Goal: Navigation & Orientation: Find specific page/section

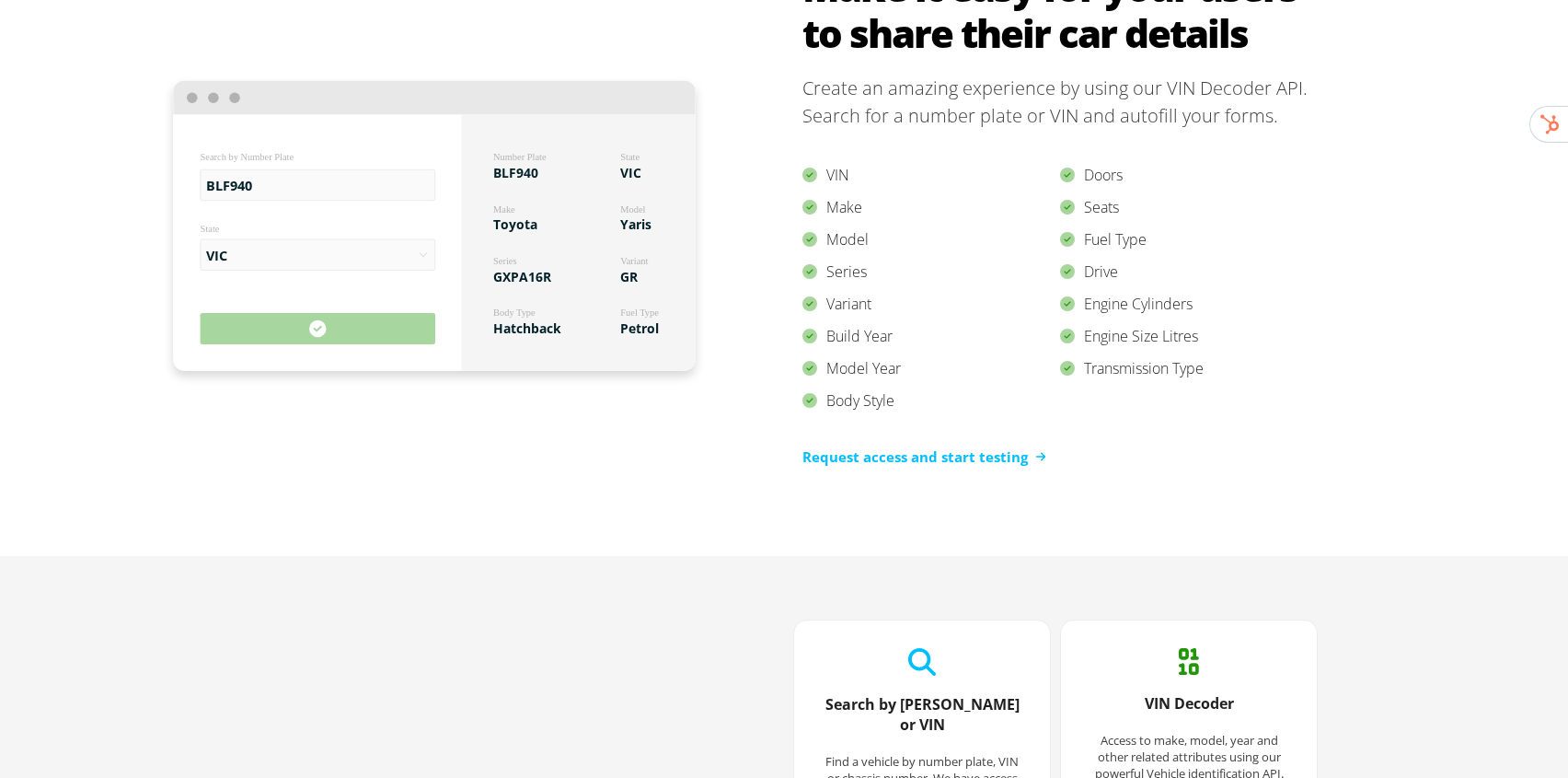
scroll to position [3826, 0]
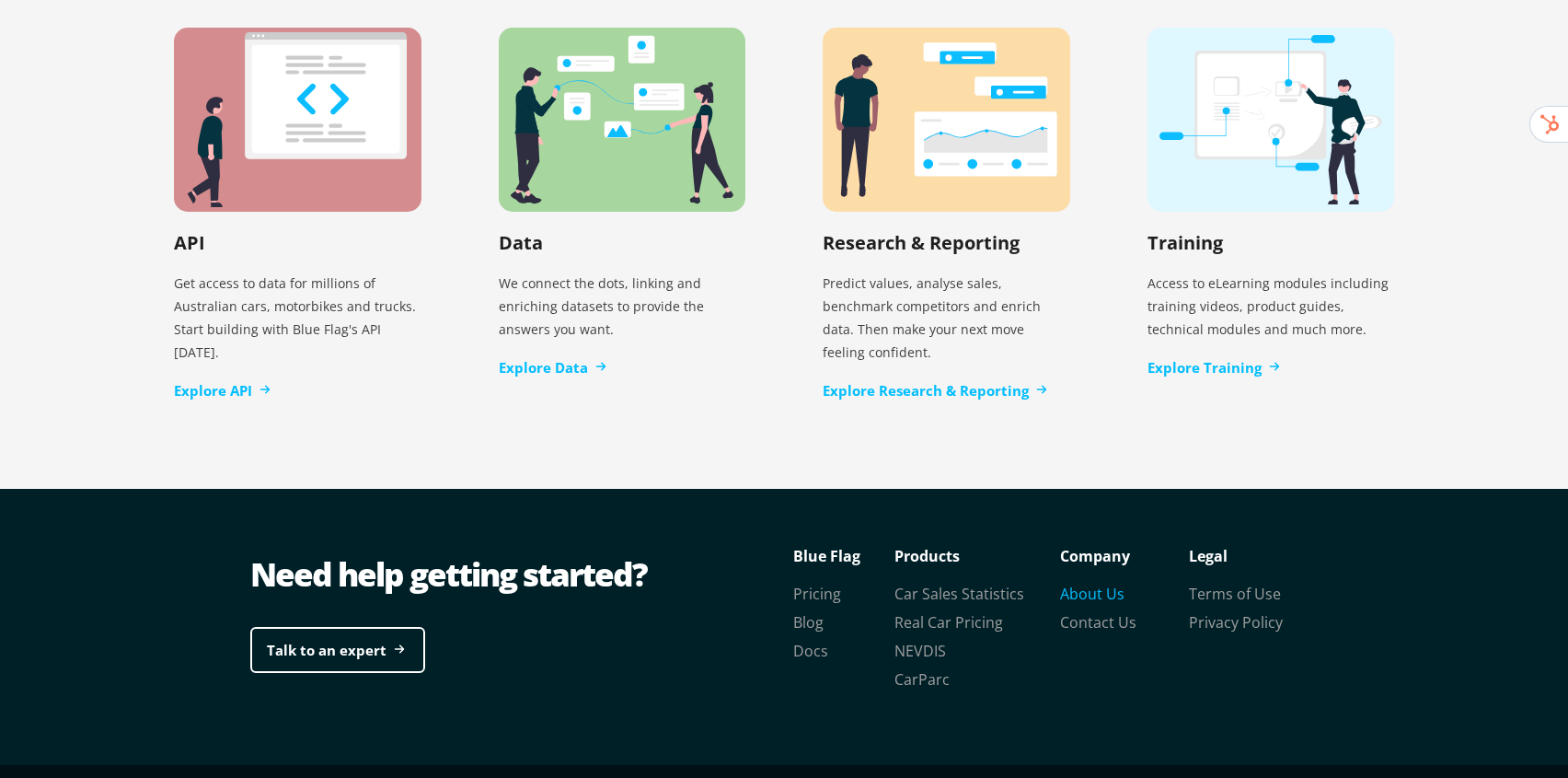
click at [1079, 584] on link "About Us" at bounding box center [1092, 593] width 64 height 20
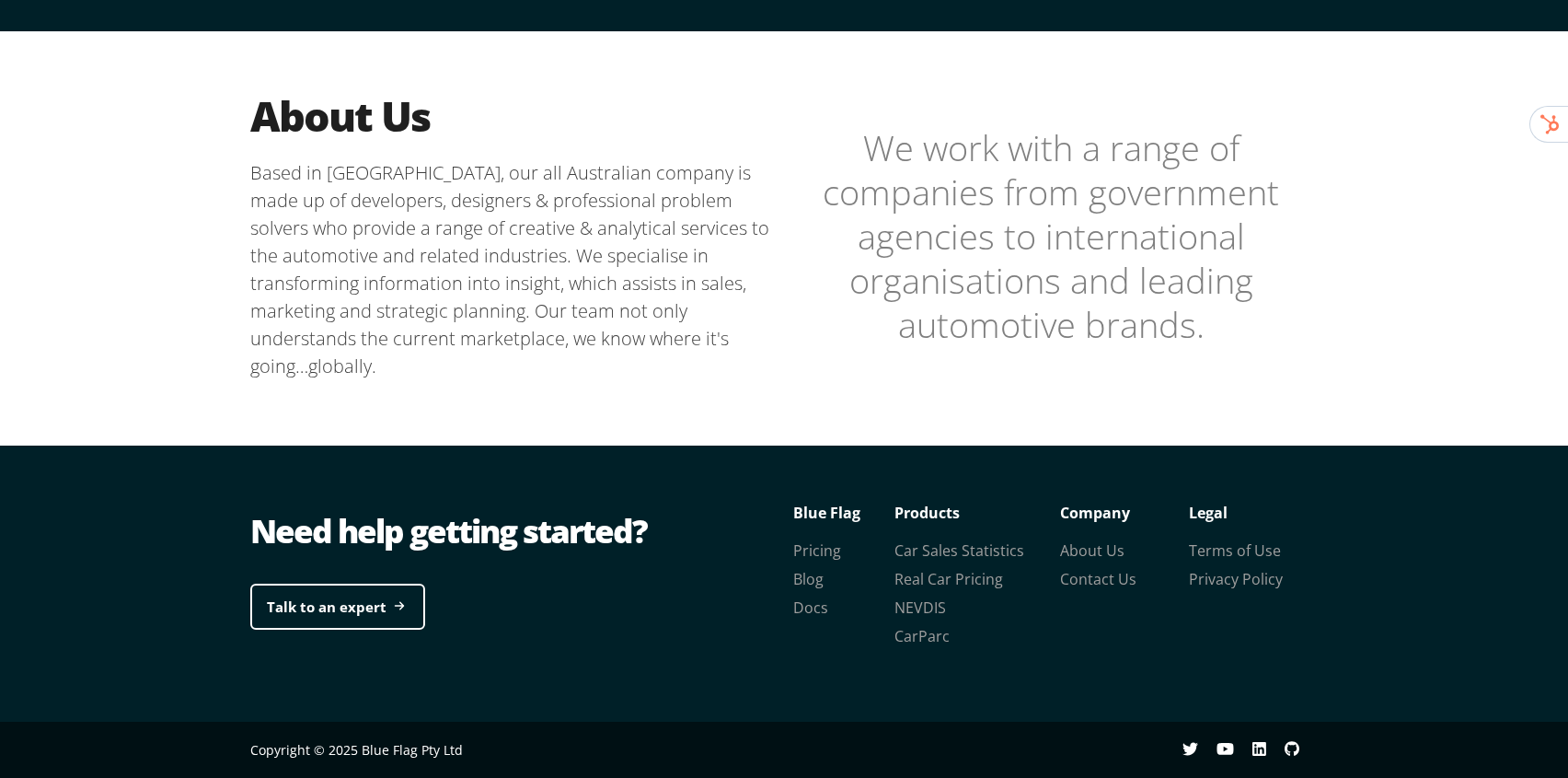
scroll to position [455, 0]
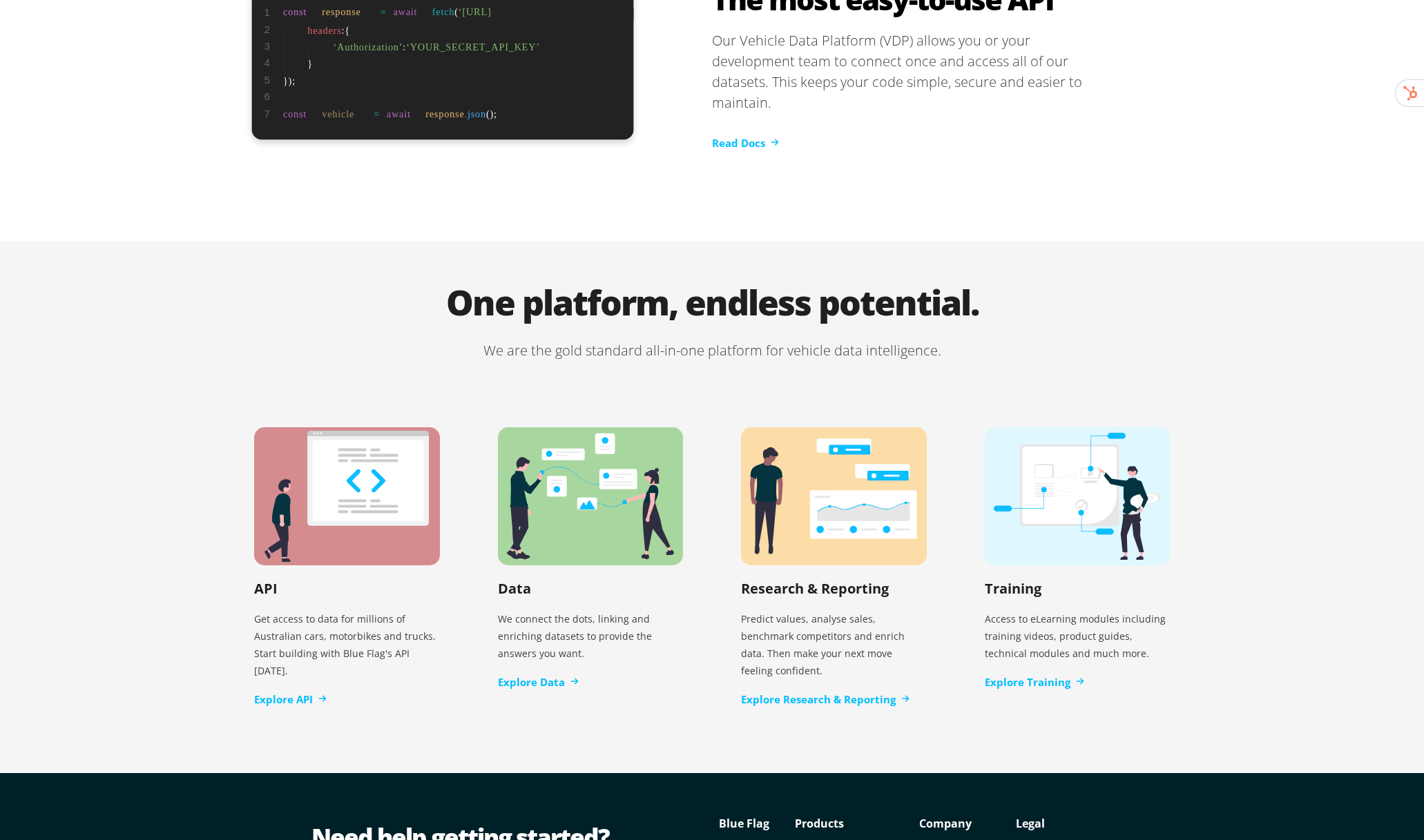
scroll to position [2613, 0]
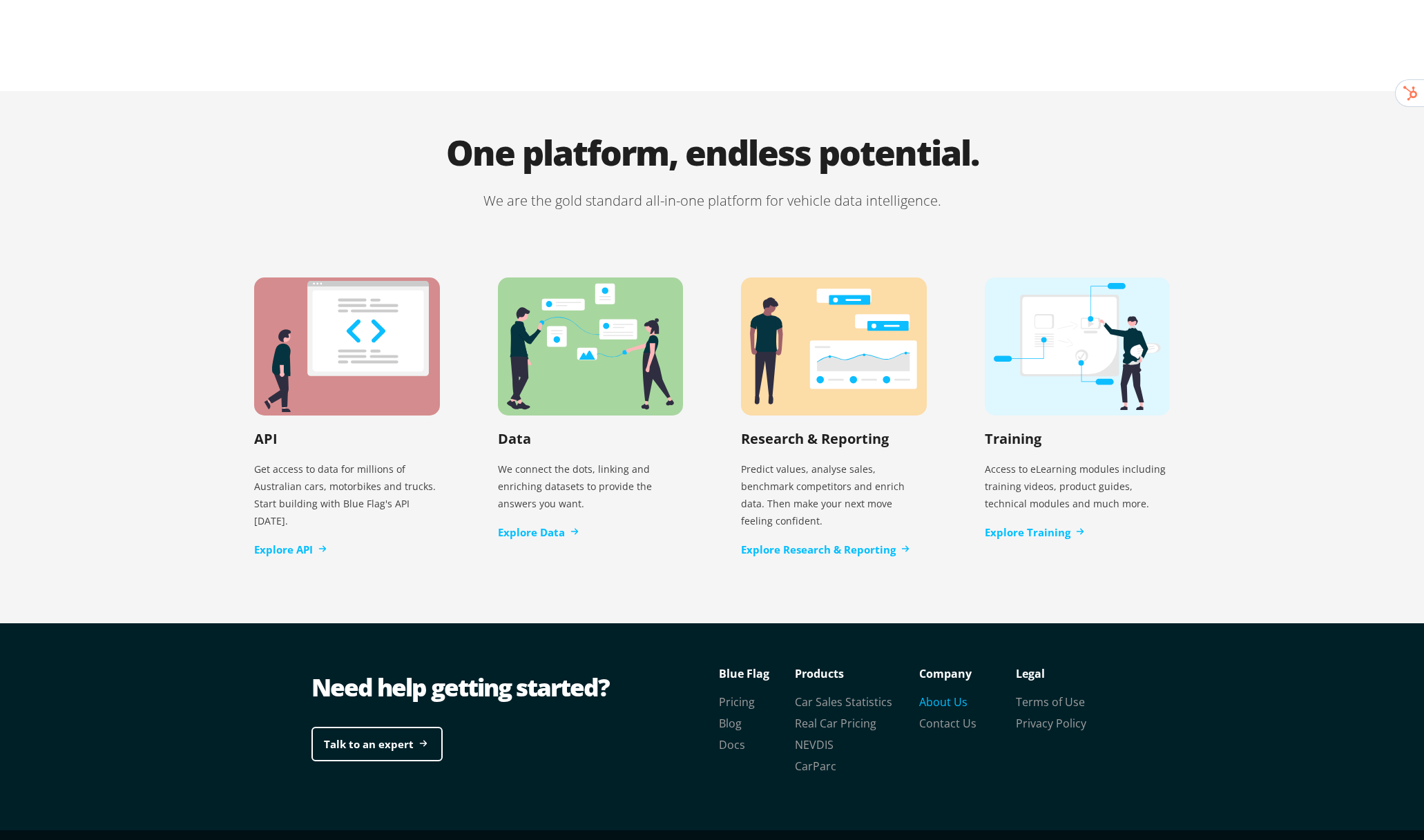
click at [950, 694] on link "About Us" at bounding box center [943, 702] width 48 height 15
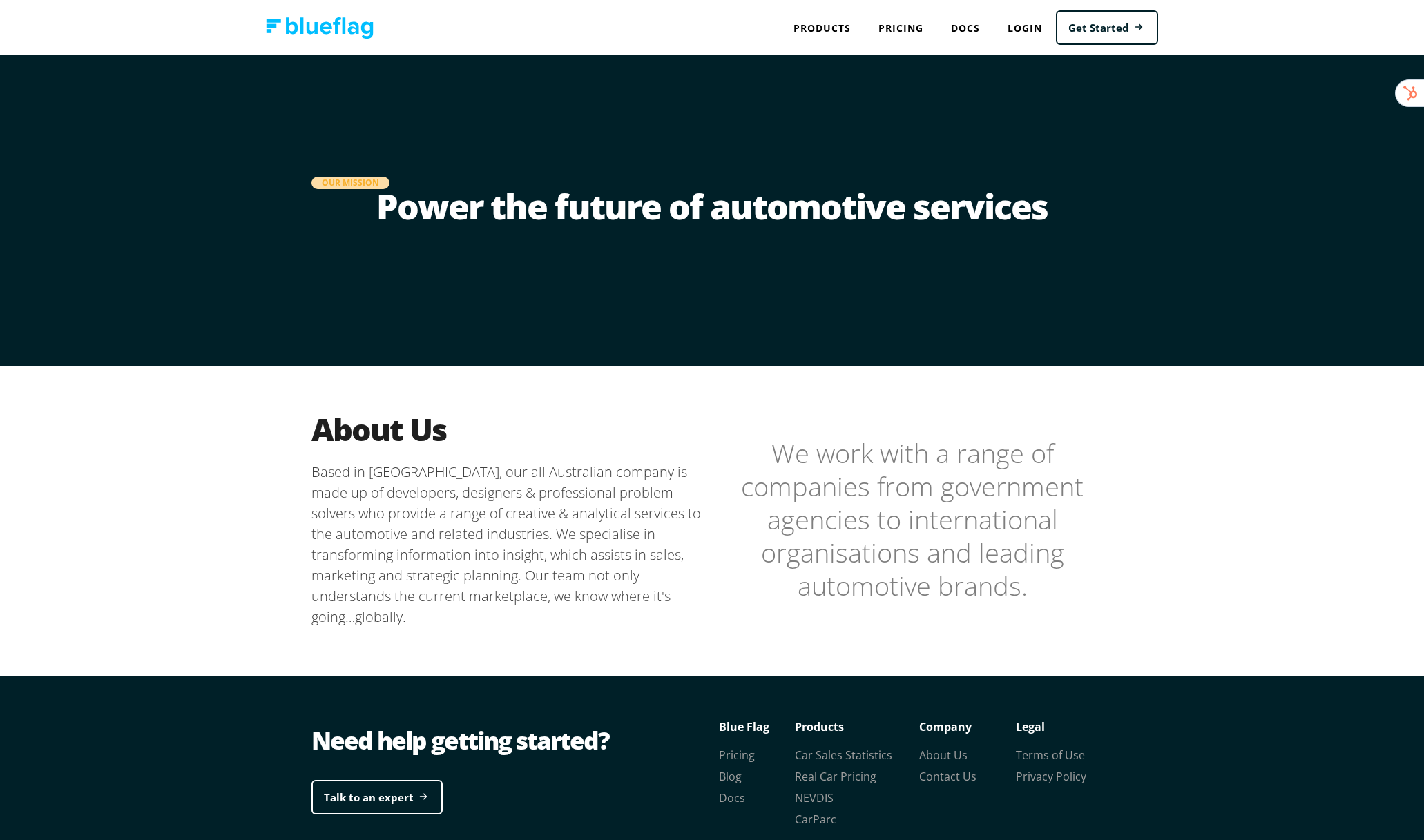
scroll to position [85, 0]
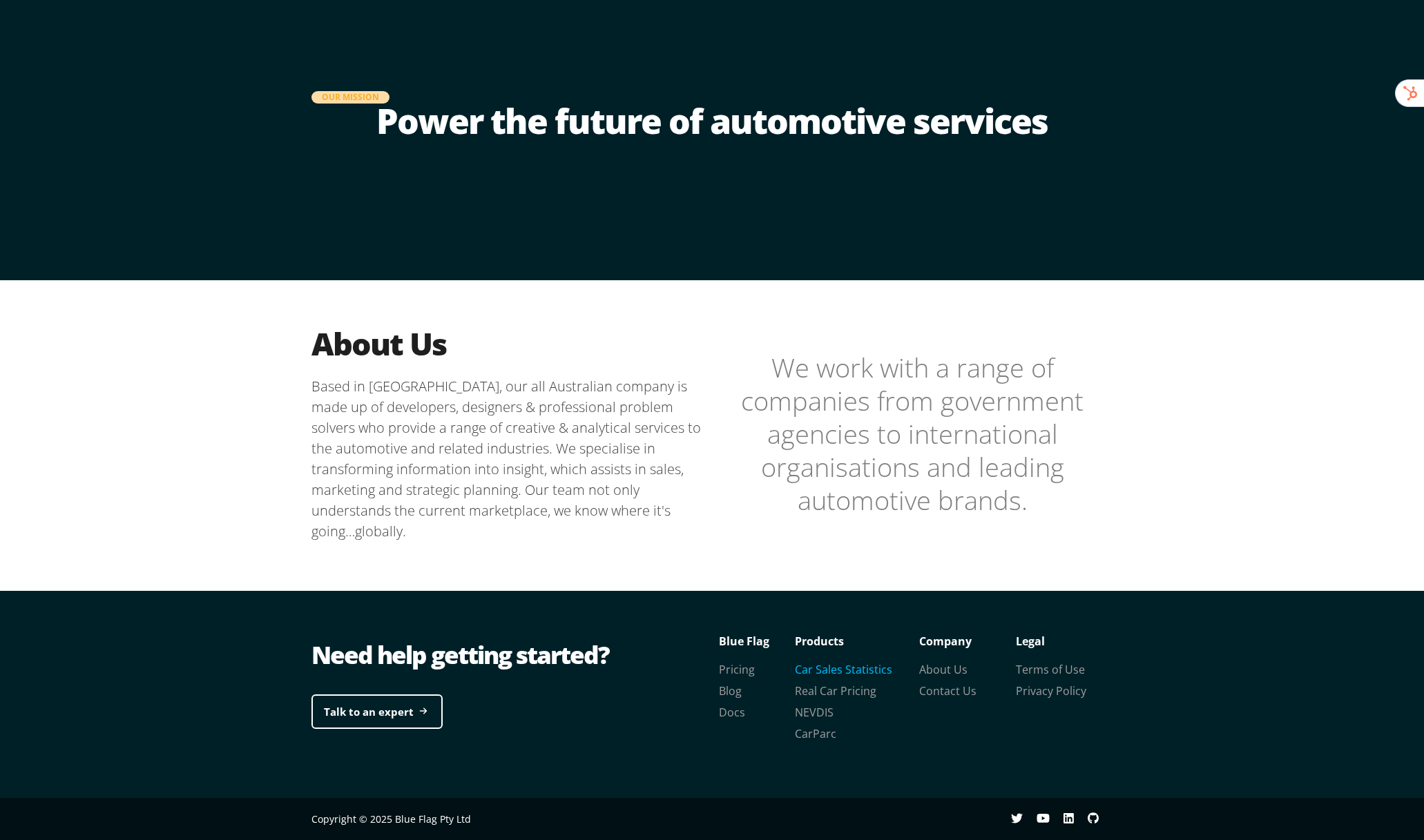
click at [866, 671] on link "Car Sales Statistics" at bounding box center [844, 670] width 98 height 15
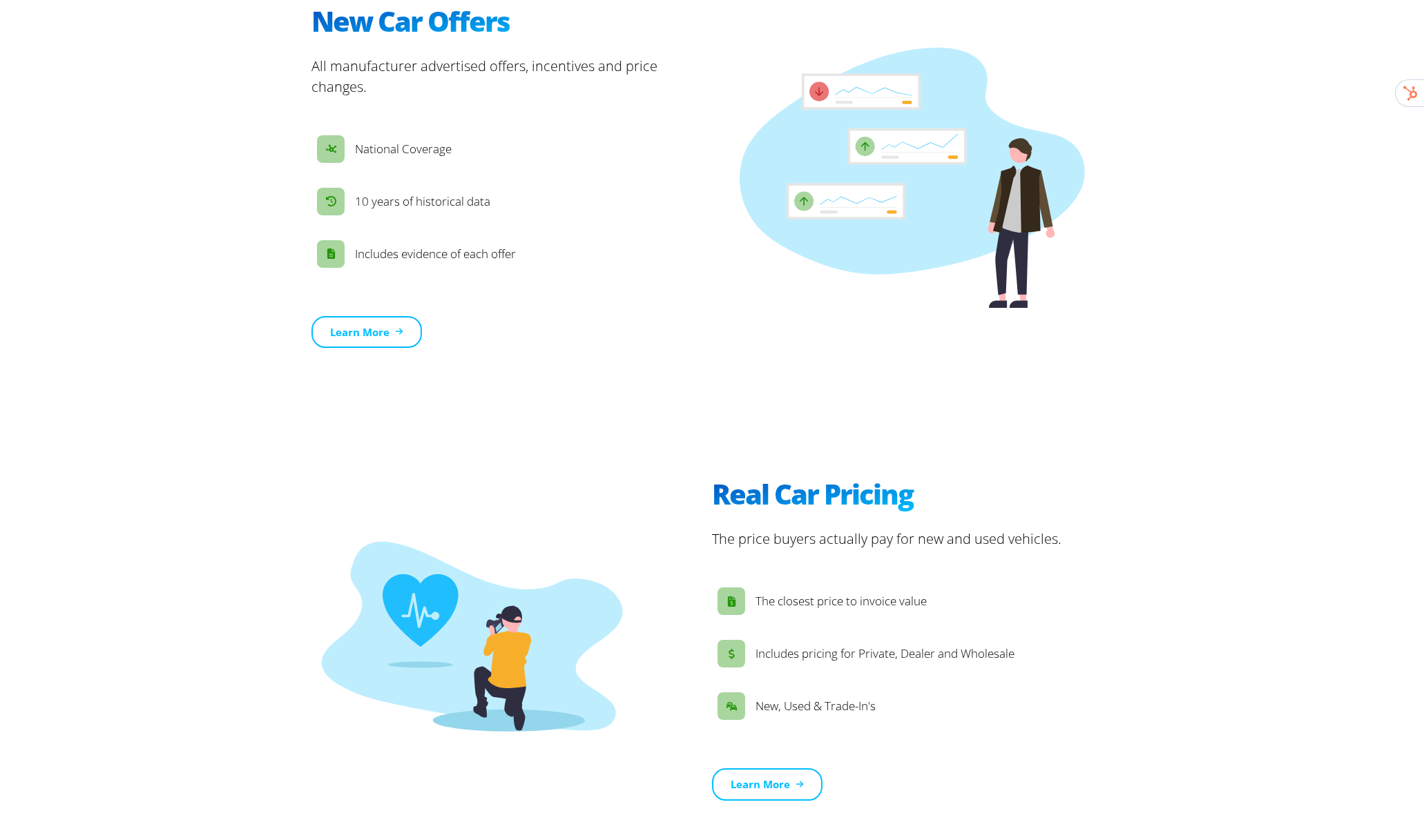
scroll to position [1898, 0]
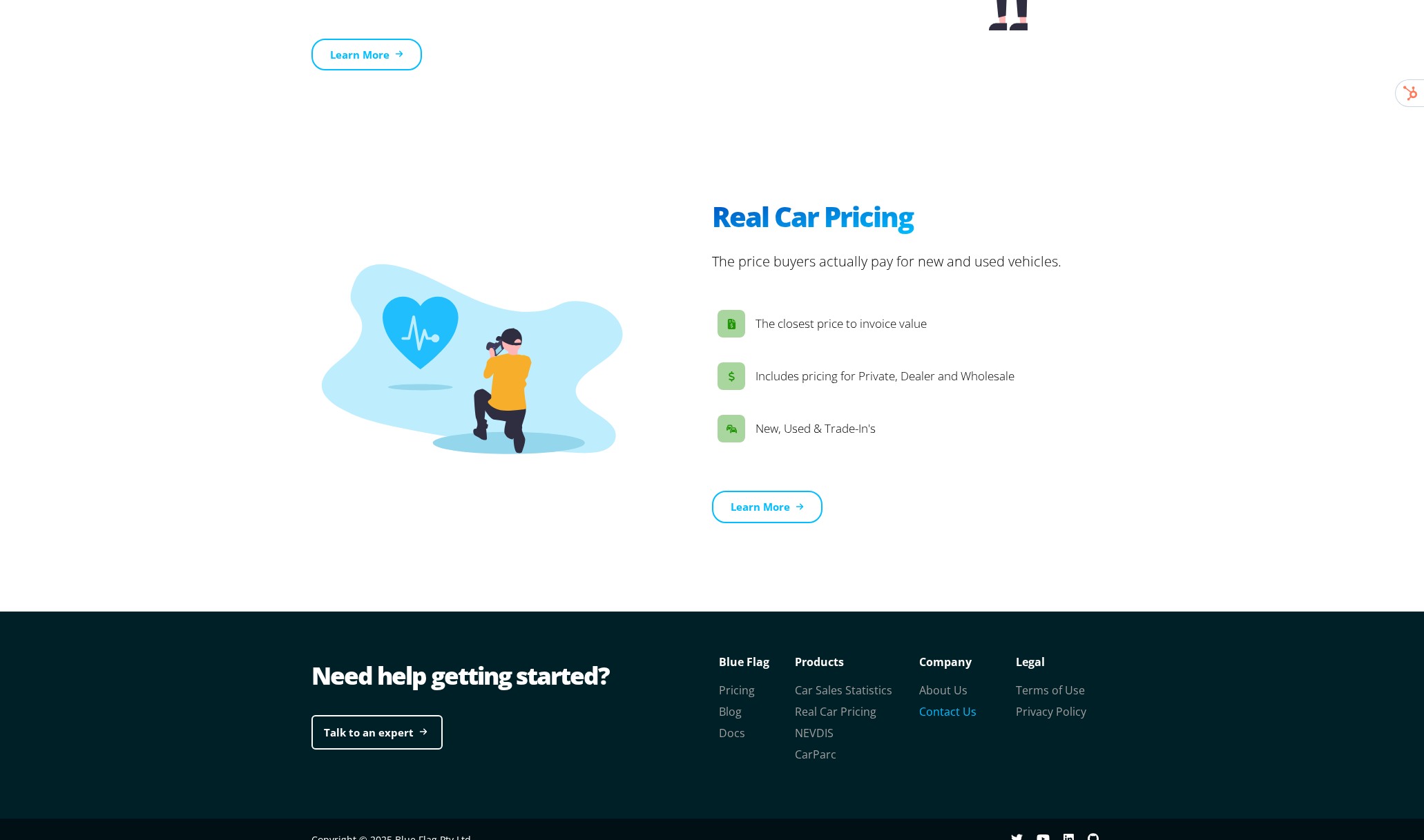
click at [962, 704] on link "Contact Us" at bounding box center [947, 711] width 58 height 15
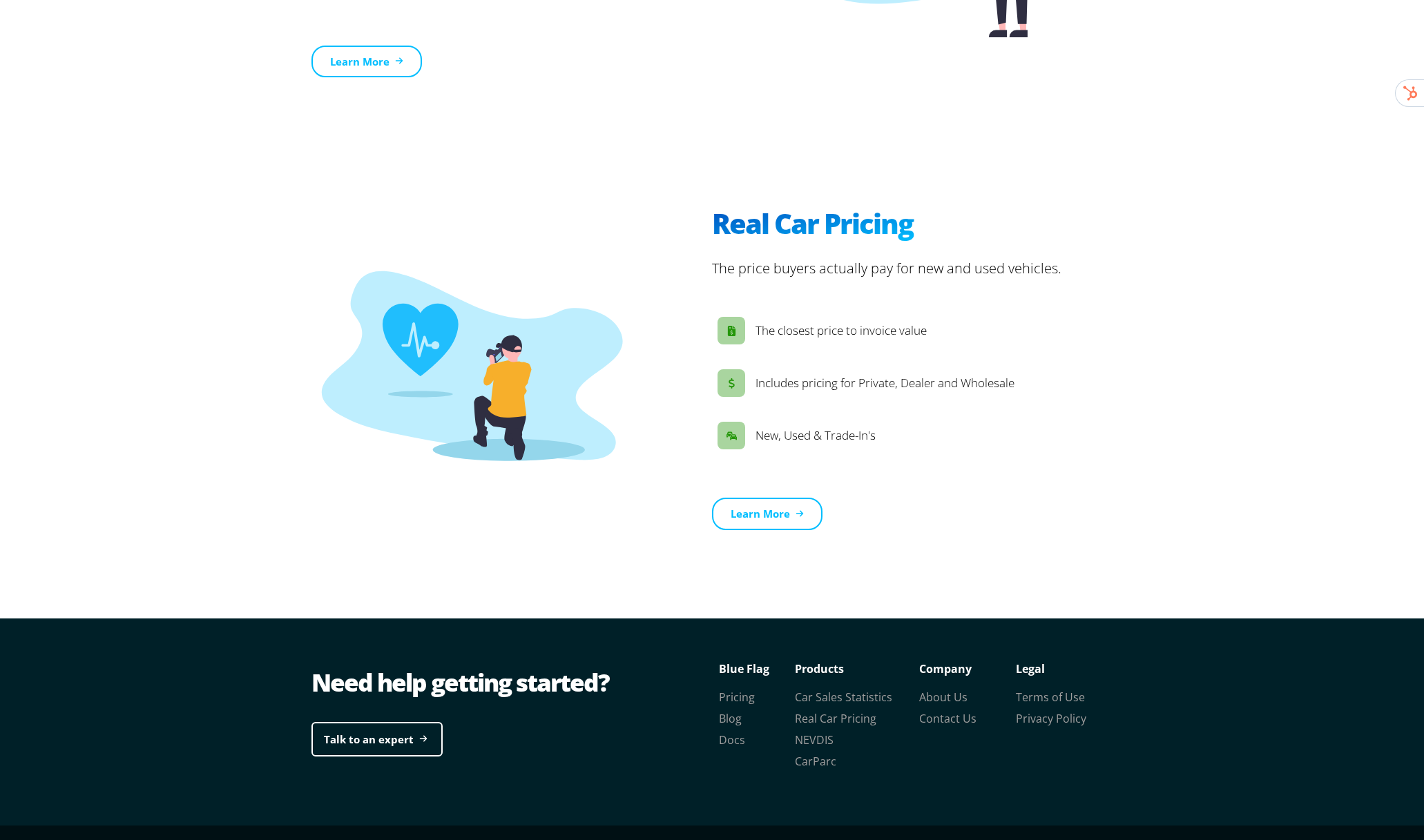
scroll to position [1898, 0]
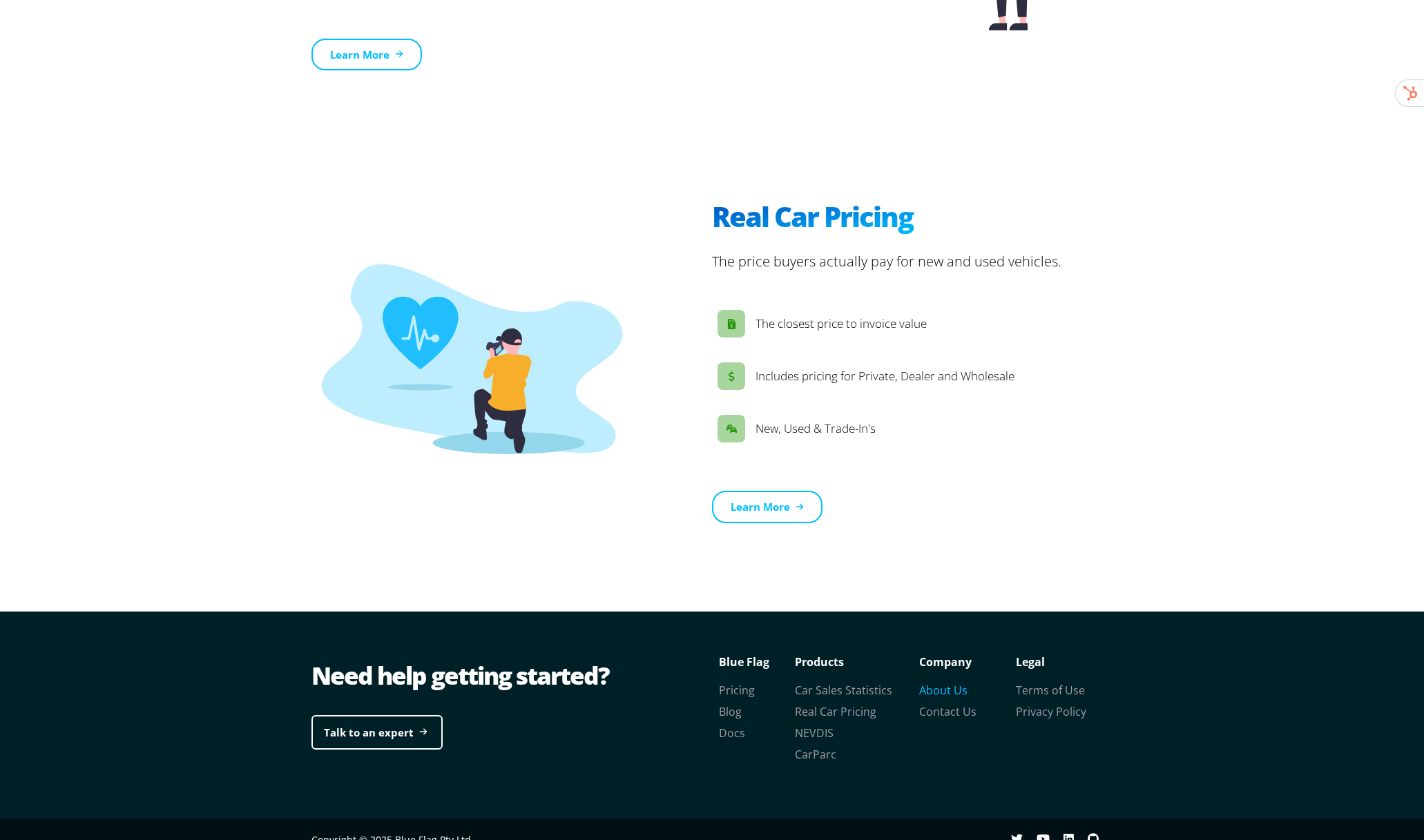
click at [942, 683] on link "About Us" at bounding box center [943, 690] width 48 height 15
